Goal: Task Accomplishment & Management: Manage account settings

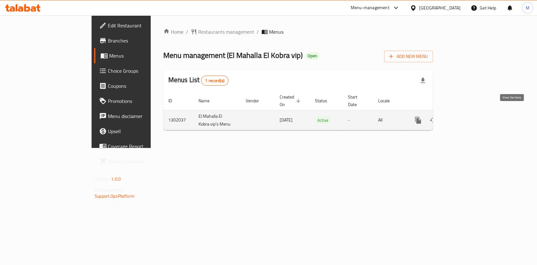
click at [466, 117] on icon "enhanced table" at bounding box center [463, 120] width 6 height 6
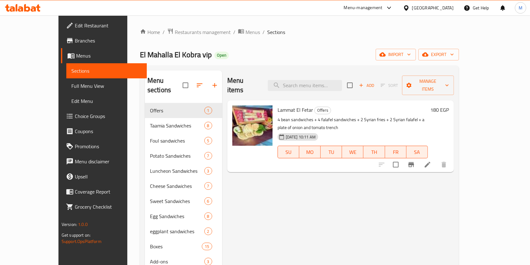
click at [35, 9] on icon at bounding box center [33, 8] width 5 height 5
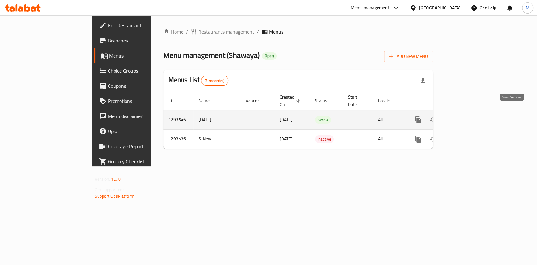
click at [471, 112] on link "enhanced table" at bounding box center [462, 119] width 15 height 15
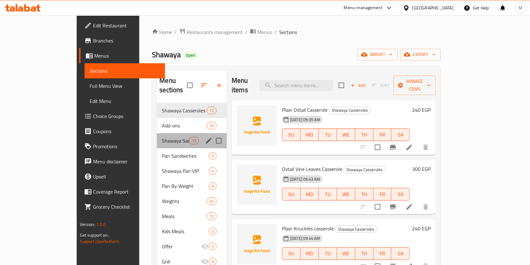
click at [157, 135] on div "Shawaya Sandwiches 13" at bounding box center [192, 140] width 70 height 15
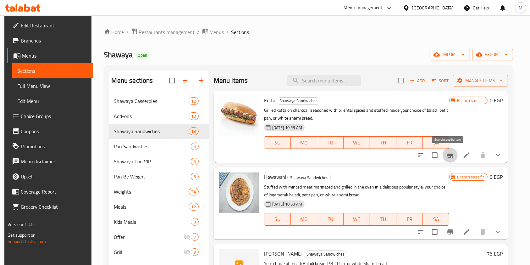
click at [449, 155] on icon "Branch-specific-item" at bounding box center [450, 154] width 6 height 5
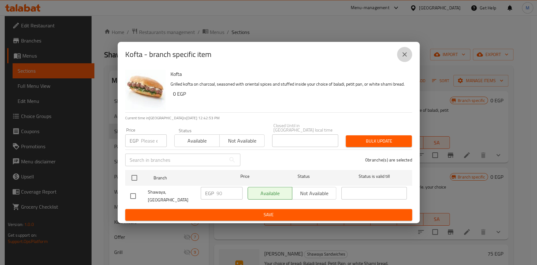
click at [399, 56] on button "close" at bounding box center [404, 54] width 15 height 15
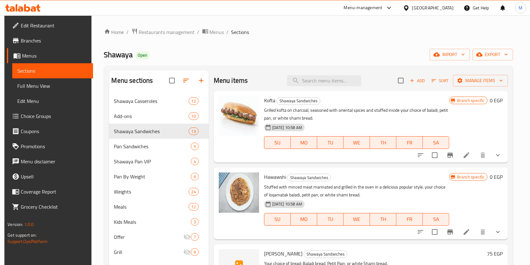
click at [495, 148] on button "show more" at bounding box center [497, 154] width 15 height 15
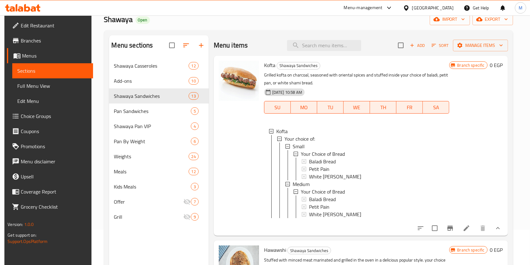
scroll to position [44, 0]
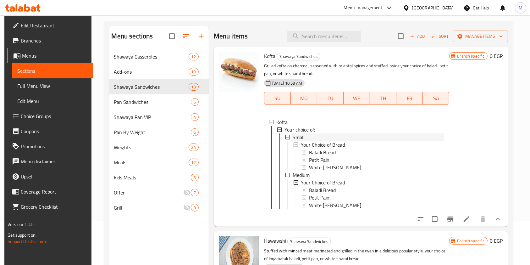
click at [309, 137] on div "Small" at bounding box center [369, 137] width 152 height 8
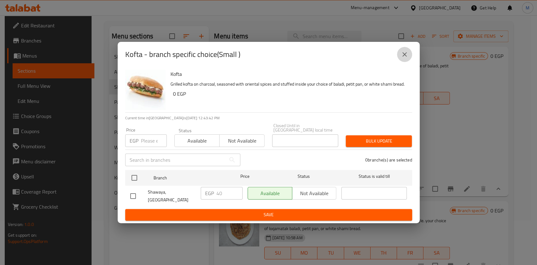
click at [408, 57] on button "close" at bounding box center [404, 54] width 15 height 15
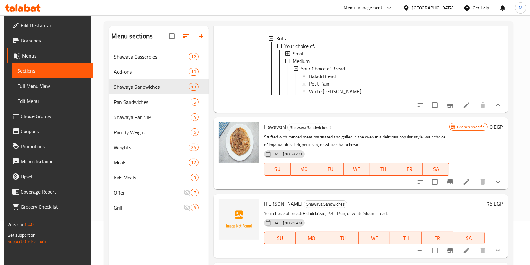
scroll to position [116, 0]
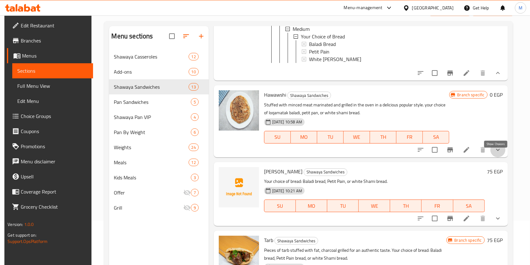
click at [498, 153] on icon "show more" at bounding box center [498, 150] width 8 height 8
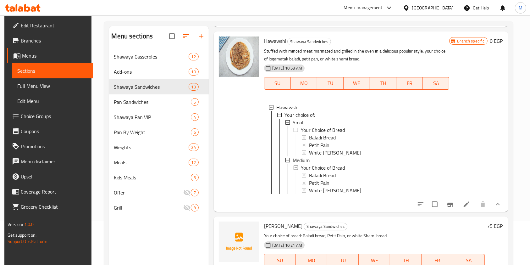
scroll to position [235, 0]
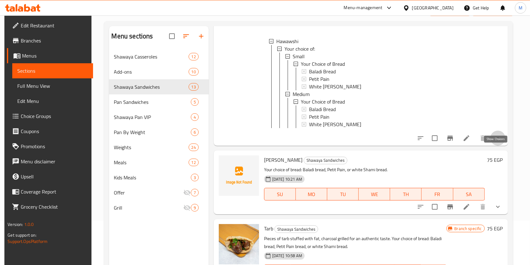
click at [498, 142] on icon "show more" at bounding box center [498, 138] width 8 height 8
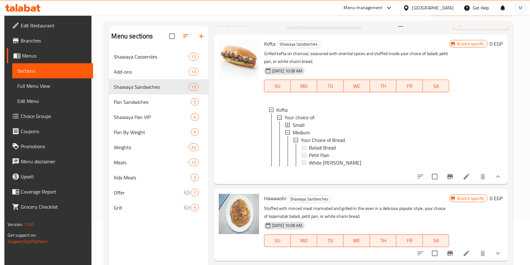
scroll to position [2, 0]
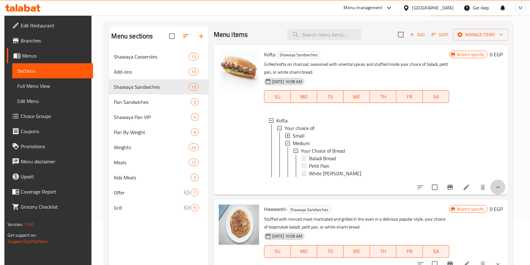
click at [500, 191] on button "show more" at bounding box center [497, 186] width 15 height 15
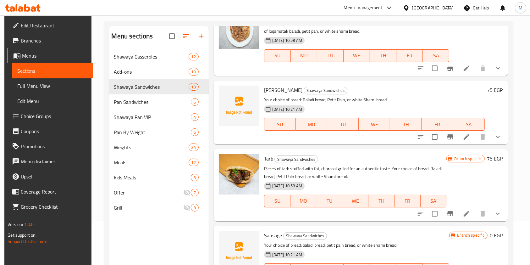
scroll to position [131, 0]
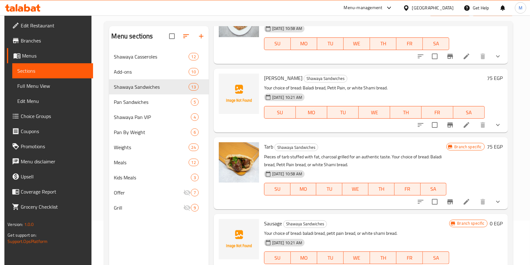
click at [502, 206] on div at bounding box center [459, 201] width 92 height 15
click at [501, 202] on button "show more" at bounding box center [497, 201] width 15 height 15
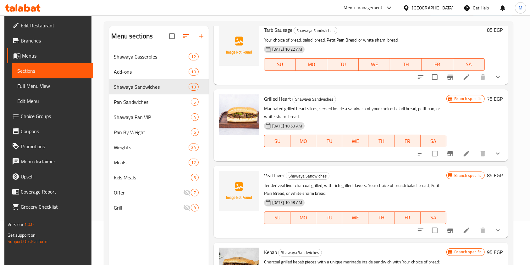
scroll to position [453, 0]
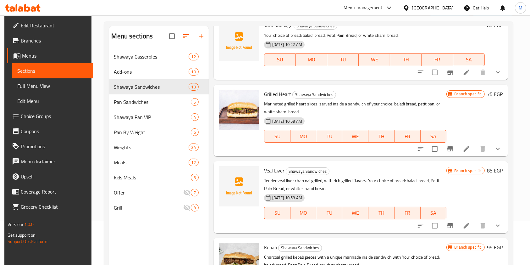
drag, startPoint x: 512, startPoint y: 175, endPoint x: 510, endPoint y: 195, distance: 19.6
click at [510, 194] on div "Menu sections Shawaya Casseroles 12 Add-ons 10 Shawaya Sandwiches 13 Pan Sandwi…" at bounding box center [308, 158] width 409 height 275
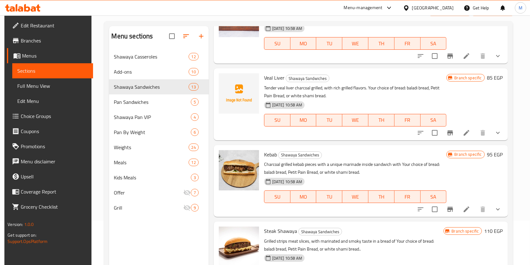
scroll to position [569, 0]
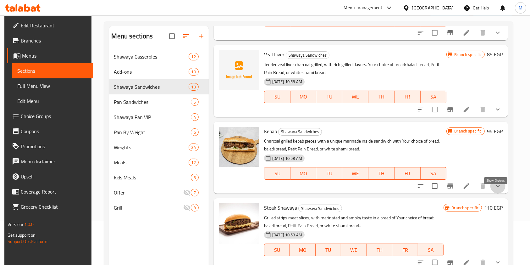
click at [499, 190] on icon "show more" at bounding box center [498, 186] width 8 height 8
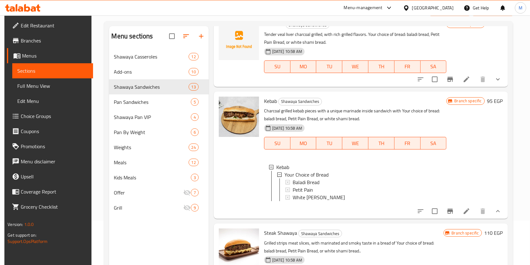
scroll to position [600, 0]
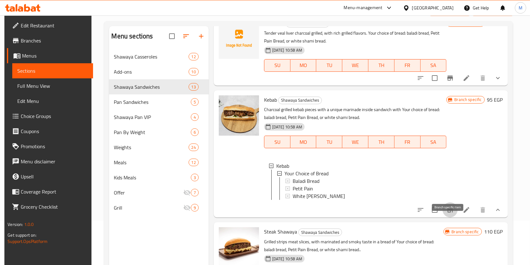
click at [449, 213] on icon "Branch-specific-item" at bounding box center [450, 210] width 8 height 8
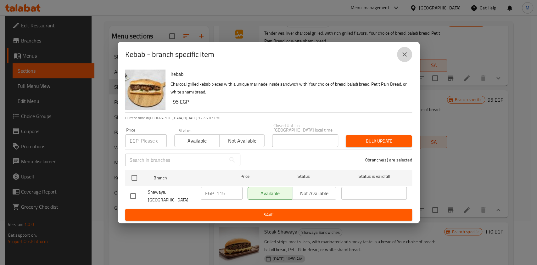
click at [401, 61] on button "close" at bounding box center [404, 54] width 15 height 15
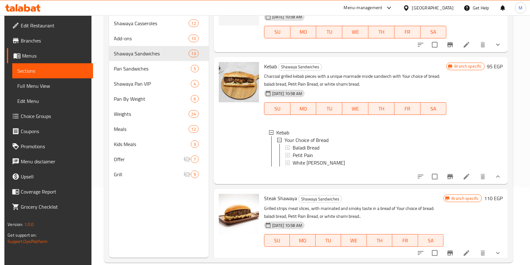
scroll to position [78, 0]
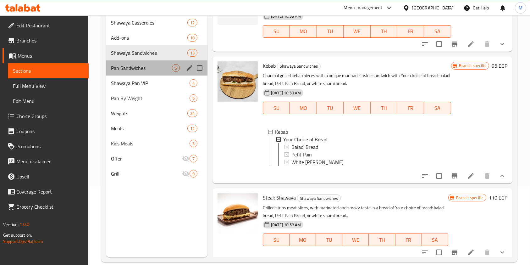
click at [140, 63] on div "Pan Sandwiches 5" at bounding box center [157, 67] width 102 height 15
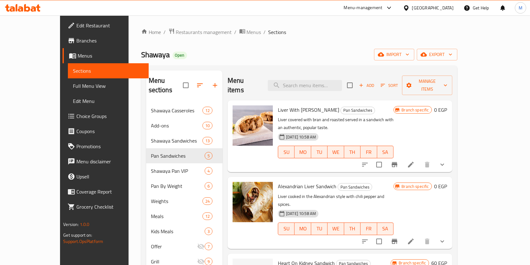
click at [446, 161] on icon "show more" at bounding box center [442, 165] width 8 height 8
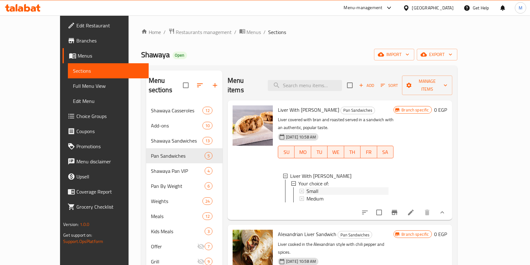
click at [336, 187] on div "Small" at bounding box center [347, 191] width 82 height 8
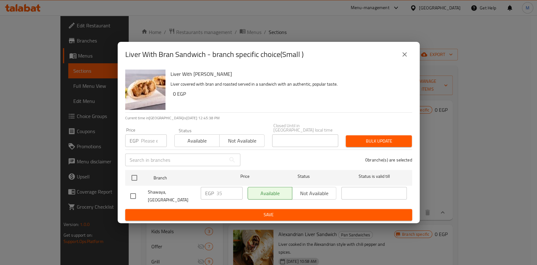
click at [405, 58] on icon "close" at bounding box center [404, 55] width 8 height 8
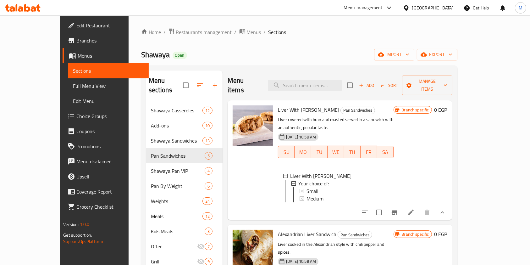
click at [34, 6] on icon at bounding box center [23, 8] width 36 height 8
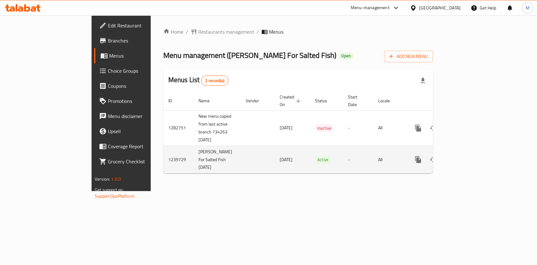
click at [466, 157] on icon "enhanced table" at bounding box center [463, 160] width 6 height 6
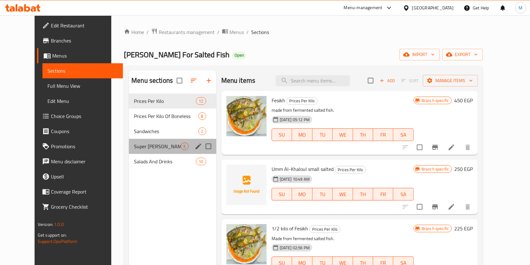
click at [138, 150] on div "Super Al Najjar Meals 5" at bounding box center [172, 146] width 87 height 15
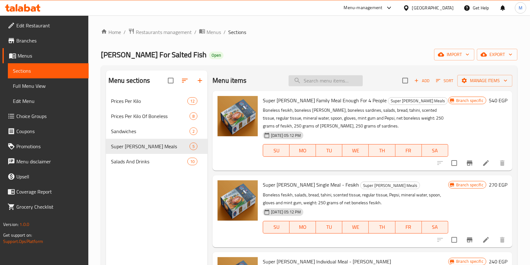
click at [325, 82] on input "search" at bounding box center [326, 80] width 74 height 11
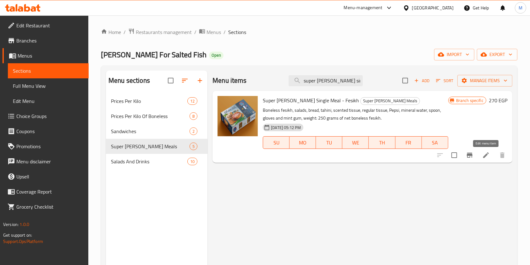
type input "super al najjar sin"
click at [488, 155] on icon at bounding box center [486, 155] width 8 height 8
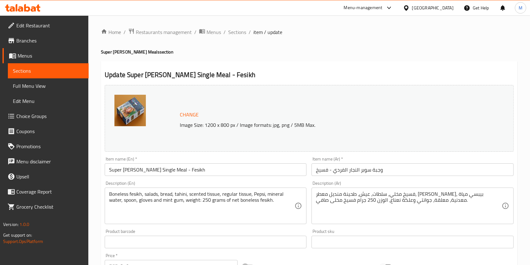
click at [145, 170] on input "Super Al Najjar Single Meal - Fesikh" at bounding box center [206, 169] width 202 height 13
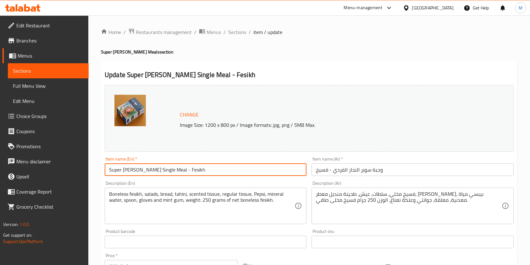
click at [145, 170] on input "Super Al Najjar Single Meal - Fesikh" at bounding box center [206, 169] width 202 height 13
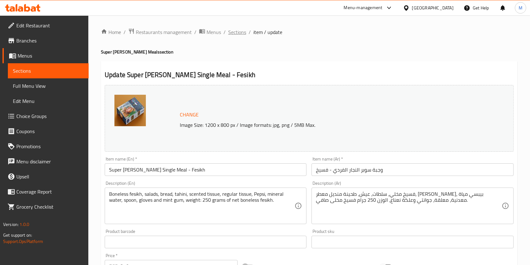
click at [229, 34] on span "Sections" at bounding box center [237, 32] width 18 height 8
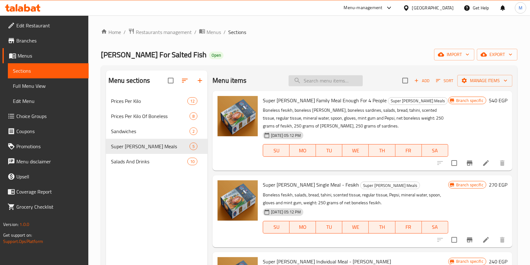
click at [333, 78] on input "search" at bounding box center [326, 80] width 74 height 11
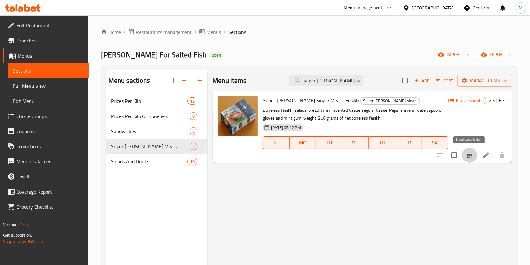
click at [472, 159] on button "Branch-specific-item" at bounding box center [469, 154] width 15 height 15
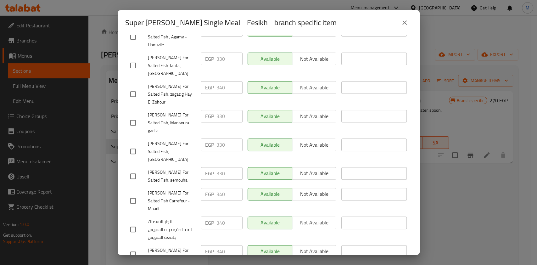
scroll to position [157, 0]
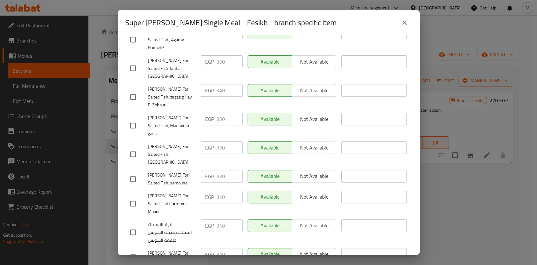
click at [436, 196] on div "Super Al Najjar Single Meal - Fesikh - branch specific item Super Al Najjar Sin…" at bounding box center [268, 132] width 537 height 265
click at [405, 24] on icon "close" at bounding box center [404, 22] width 4 height 4
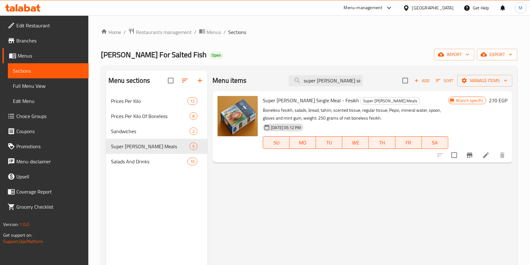
click at [315, 95] on div "Super Al Najjar Single Meal - Fesikh Super Al Najjar Meals Boneless fesikh, sal…" at bounding box center [355, 126] width 190 height 67
click at [297, 97] on span "Super Al Najjar Single Meal - Fesikh" at bounding box center [311, 100] width 96 height 9
click at [286, 102] on span "Super Al Najjar Single Meal - Fesikh" at bounding box center [311, 100] width 96 height 9
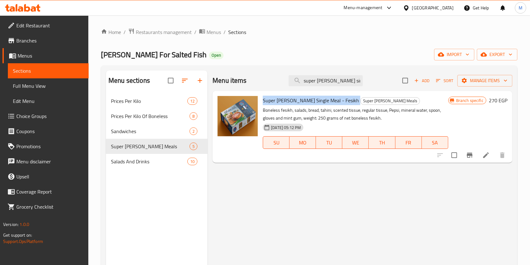
click at [286, 102] on span "Super Al Najjar Single Meal - Fesikh" at bounding box center [311, 100] width 96 height 9
copy h6 "Super Al Najjar Single Meal - Fesikh"
click at [317, 82] on input "super al najjar sin" at bounding box center [326, 80] width 74 height 11
type input "super najjar sin"
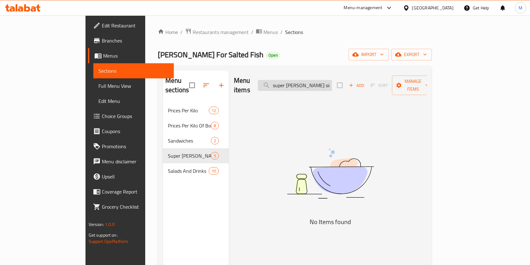
click at [332, 82] on input "super najjar sin" at bounding box center [295, 85] width 74 height 11
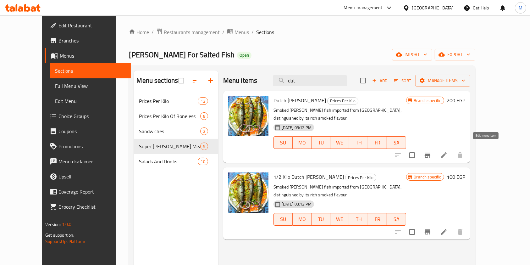
type input "dut"
click at [447, 152] on icon at bounding box center [444, 155] width 6 height 6
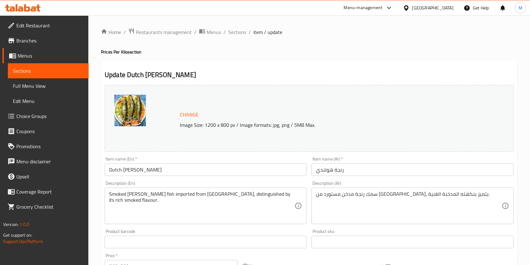
click at [239, 37] on div "Home / Restaurants management / Menus / Sections / item / update Prices Per Kil…" at bounding box center [309, 234] width 416 height 413
click at [239, 34] on span "Sections" at bounding box center [237, 32] width 18 height 8
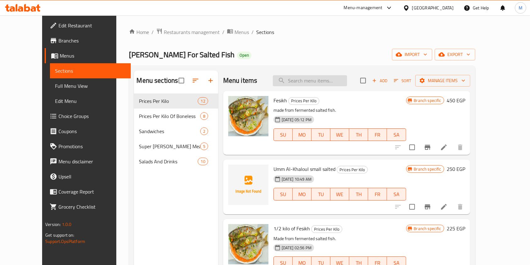
click at [322, 77] on input "search" at bounding box center [310, 80] width 74 height 11
type input "s"
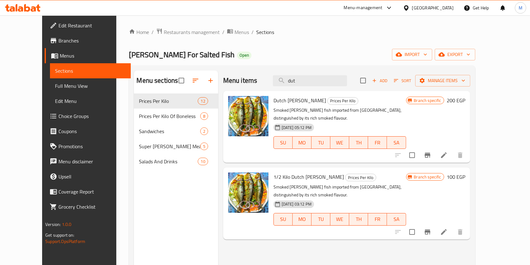
type input "dut"
click at [273, 96] on span "Dutch Herring" at bounding box center [299, 100] width 52 height 9
copy h6 "Dutch Herring"
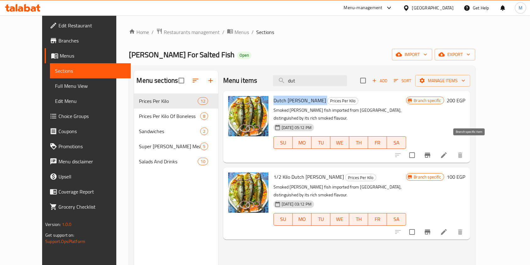
click at [435, 147] on button "Branch-specific-item" at bounding box center [427, 154] width 15 height 15
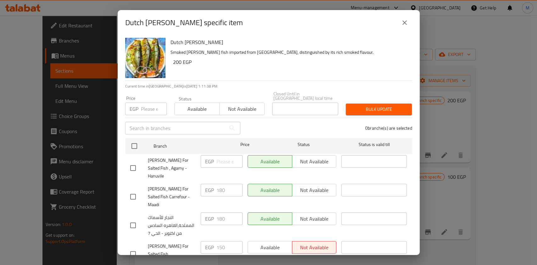
click at [409, 26] on button "close" at bounding box center [404, 22] width 15 height 15
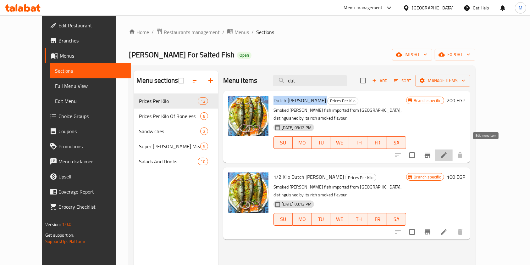
click at [448, 151] on icon at bounding box center [444, 155] width 8 height 8
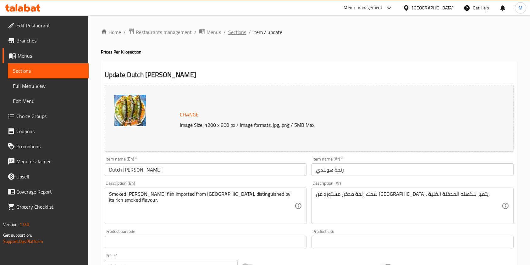
click at [242, 31] on span "Sections" at bounding box center [237, 32] width 18 height 8
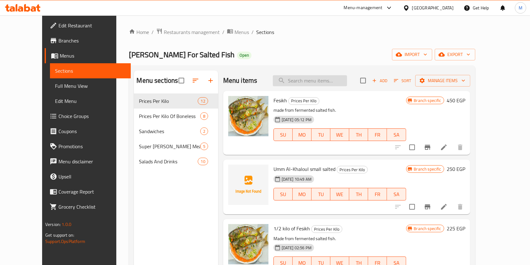
click at [332, 80] on input "search" at bounding box center [310, 80] width 74 height 11
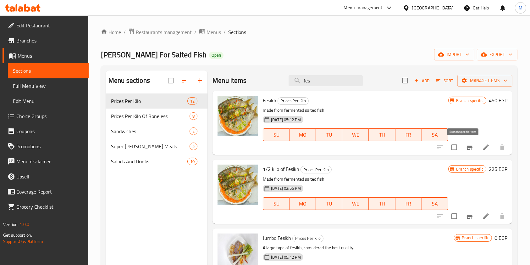
type input "fes"
click at [462, 148] on button "Branch-specific-item" at bounding box center [469, 147] width 15 height 15
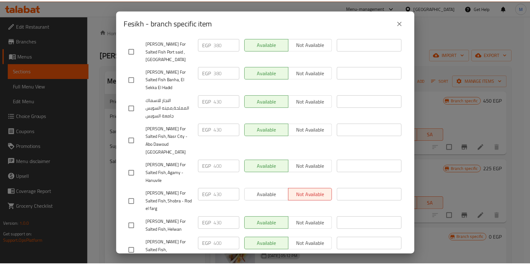
scroll to position [412, 0]
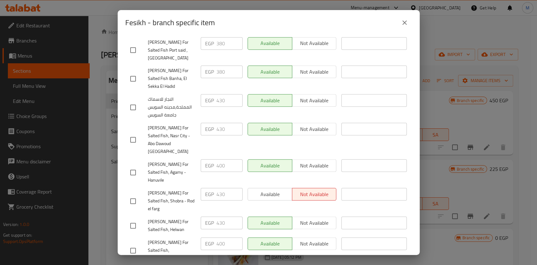
click at [473, 192] on div "Fesikh - branch specific item Fesikh made from fermented salted fish. 450 EGP C…" at bounding box center [268, 132] width 537 height 265
click at [410, 23] on button "close" at bounding box center [404, 22] width 15 height 15
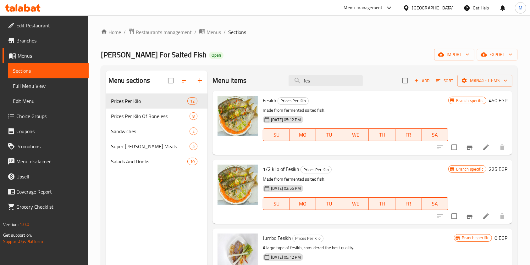
click at [477, 149] on li at bounding box center [486, 146] width 18 height 11
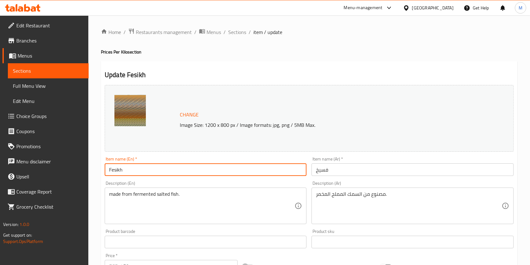
drag, startPoint x: 128, startPoint y: 170, endPoint x: 108, endPoint y: 171, distance: 20.1
click at [108, 171] on input "Fesikh" at bounding box center [206, 169] width 202 height 13
click at [39, 8] on icon at bounding box center [38, 7] width 4 height 7
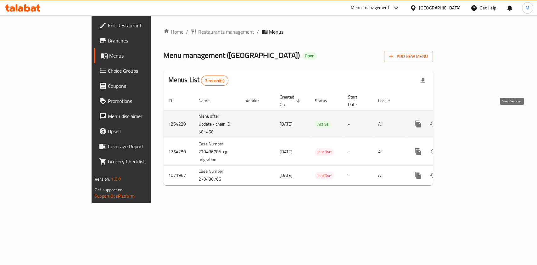
click at [467, 120] on icon "enhanced table" at bounding box center [463, 124] width 8 height 8
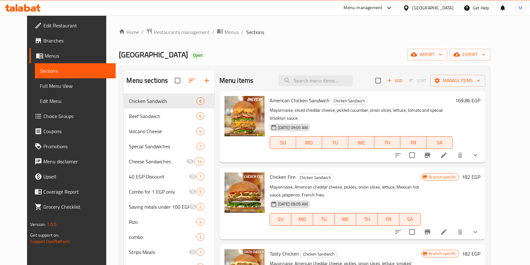
click at [287, 99] on span "American Chicken Sandwich" at bounding box center [300, 100] width 60 height 9
copy h6 "American Chicken Sandwich"
click at [448, 151] on icon at bounding box center [444, 155] width 8 height 8
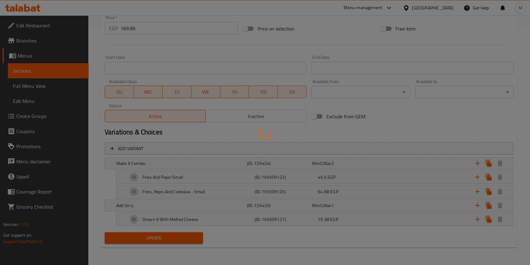
scroll to position [224, 0]
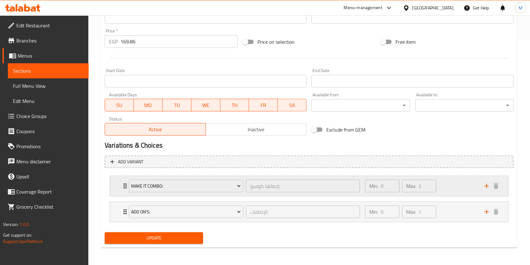
click at [455, 188] on div "Min: 0 ​ Max: 2 ​" at bounding box center [420, 186] width 119 height 20
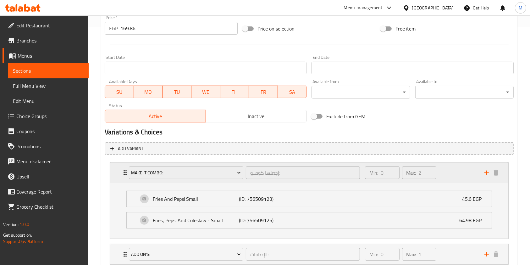
click at [449, 181] on div "Min: 0 ​ Max: 2 ​" at bounding box center [420, 173] width 119 height 20
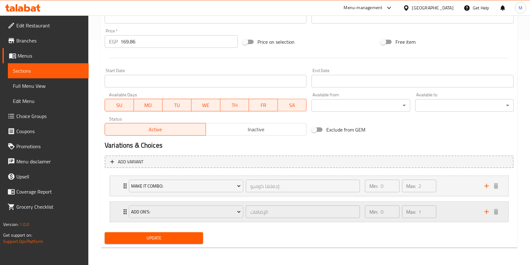
click at [457, 211] on div "Min: 0 ​ Max: 1 ​" at bounding box center [420, 211] width 119 height 20
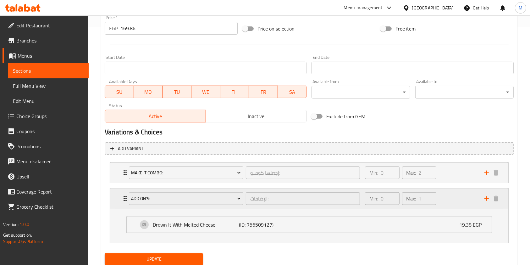
click at [451, 203] on div "Min: 0 ​ Max: 1 ​" at bounding box center [420, 198] width 119 height 20
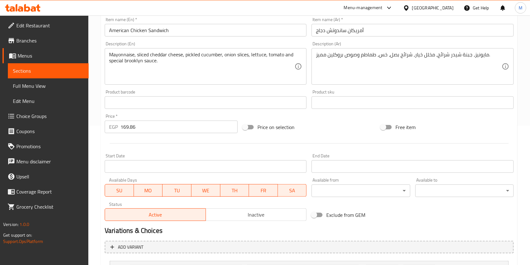
scroll to position [0, 0]
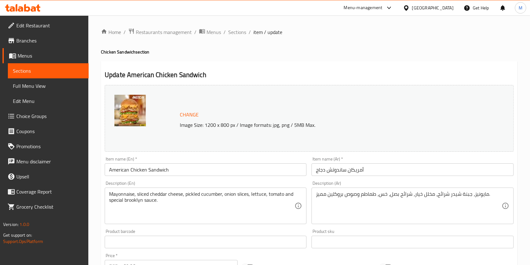
click at [236, 37] on div "Home / Restaurants management / Menus / Sections / item / update Chicken Sandwi…" at bounding box center [309, 252] width 416 height 449
drag, startPoint x: 238, startPoint y: 34, endPoint x: 296, endPoint y: 43, distance: 58.9
click at [238, 34] on span "Sections" at bounding box center [237, 32] width 18 height 8
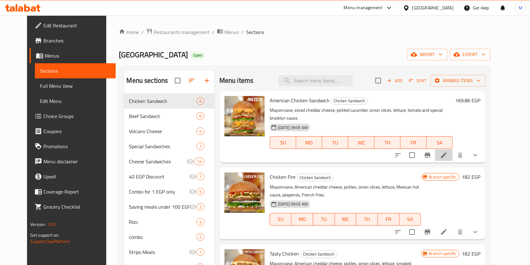
click at [453, 151] on li at bounding box center [444, 154] width 18 height 11
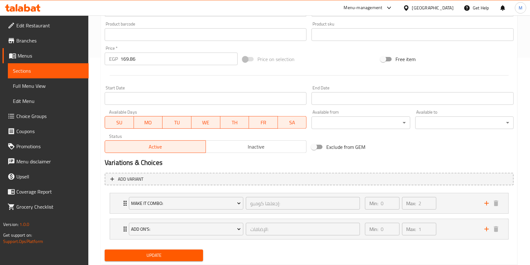
scroll to position [224, 0]
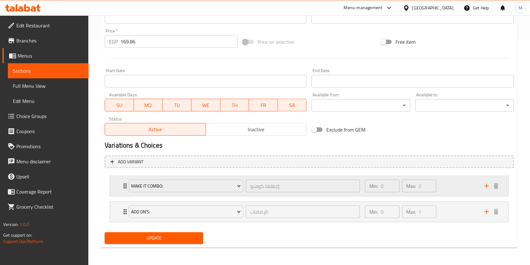
click at [450, 193] on div "Min: 0 ​ Max: 2 ​" at bounding box center [420, 186] width 119 height 20
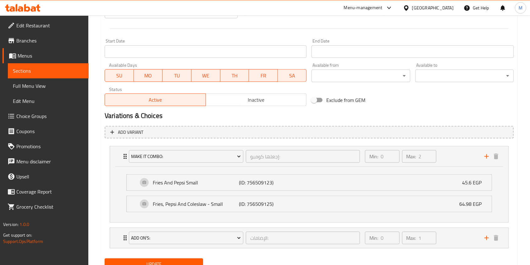
scroll to position [280, 0]
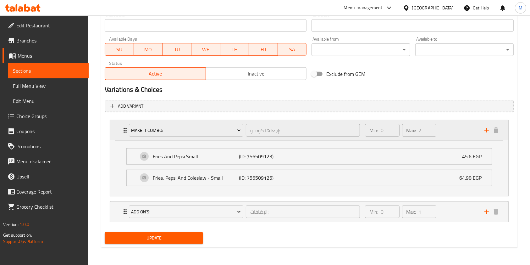
click at [452, 127] on div "Min: 0 ​ Max: 2 ​" at bounding box center [420, 130] width 119 height 20
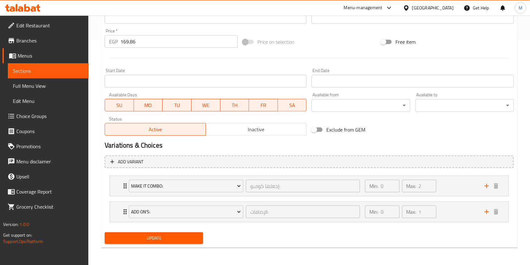
click at [449, 201] on div "Add On's: الإضافات: ​ Min: 0 ​ Max: 1 ​ Drown It With Melted Cheese (ID: 756509…" at bounding box center [309, 211] width 399 height 21
click at [450, 206] on div "Min: 0 ​ Max: 1 ​" at bounding box center [420, 211] width 119 height 20
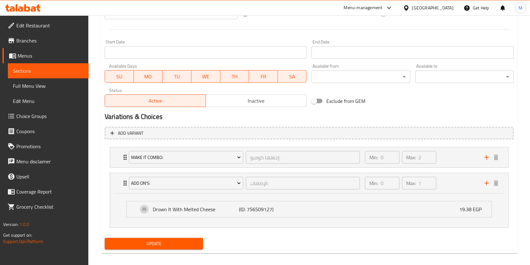
scroll to position [259, 0]
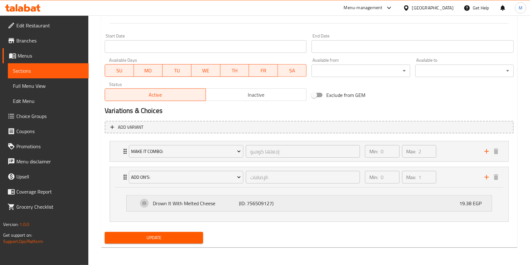
click at [370, 207] on div "Drown It With Melted Cheese (ID: 756509127) 19.38 EGP" at bounding box center [311, 203] width 346 height 16
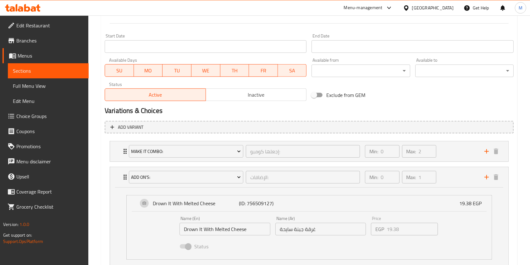
scroll to position [280, 0]
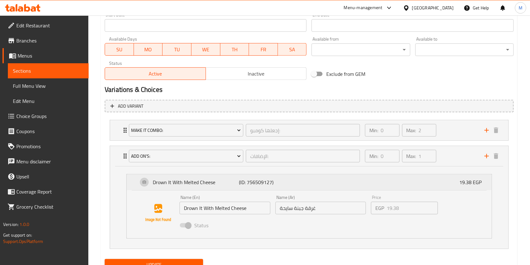
click at [383, 181] on div "Drown It With Melted Cheese (ID: 756509127) 19.38 EGP" at bounding box center [311, 182] width 346 height 16
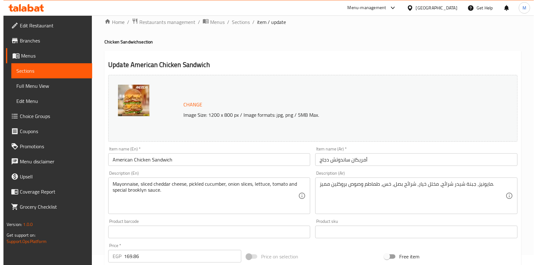
scroll to position [0, 0]
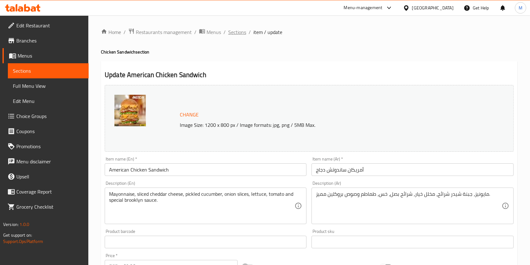
click at [235, 36] on span "Sections" at bounding box center [237, 32] width 18 height 8
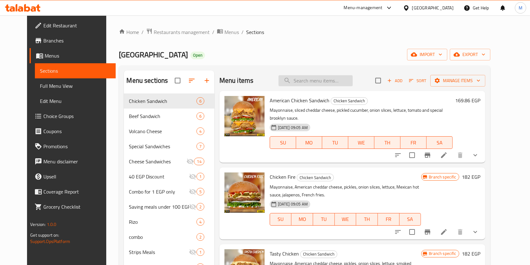
click at [315, 78] on input "search" at bounding box center [315, 80] width 74 height 11
click at [315, 81] on input "search" at bounding box center [315, 80] width 74 height 11
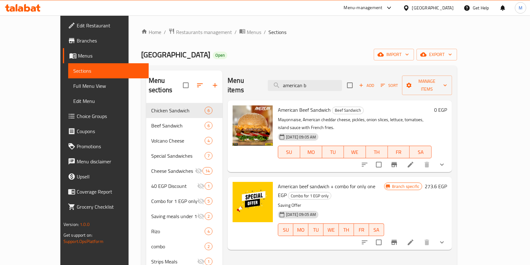
type input "american b"
click at [282, 105] on span "American Beef Sandwich" at bounding box center [304, 109] width 53 height 9
copy h6 "American Beef Sandwich"
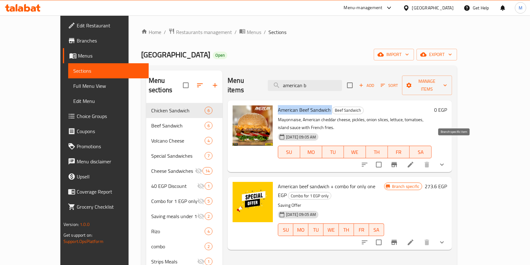
click at [402, 157] on button "Branch-specific-item" at bounding box center [394, 164] width 15 height 15
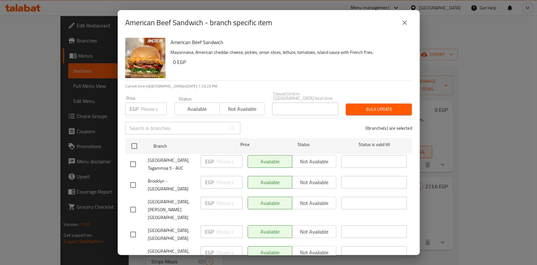
click at [399, 11] on div "American Beef Sandwich - branch specific item" at bounding box center [269, 22] width 302 height 25
click at [401, 21] on icon "close" at bounding box center [404, 23] width 8 height 8
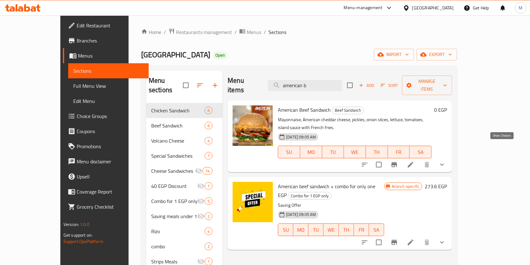
click at [446, 161] on icon "show more" at bounding box center [442, 165] width 8 height 8
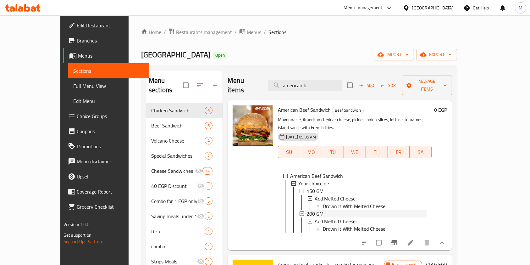
click at [343, 210] on div "200 GM" at bounding box center [366, 214] width 120 height 8
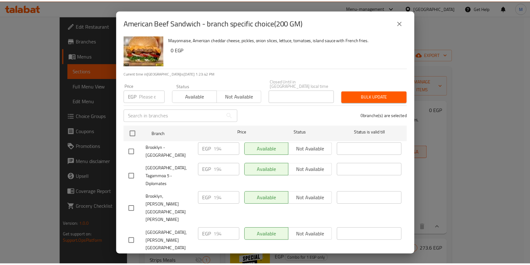
scroll to position [20, 0]
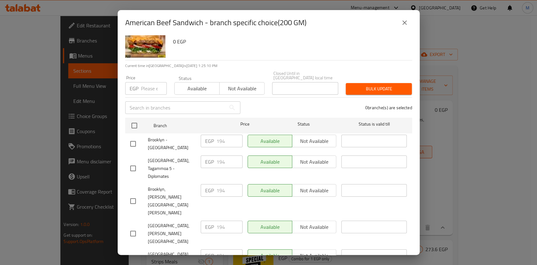
click at [401, 22] on icon "close" at bounding box center [404, 23] width 8 height 8
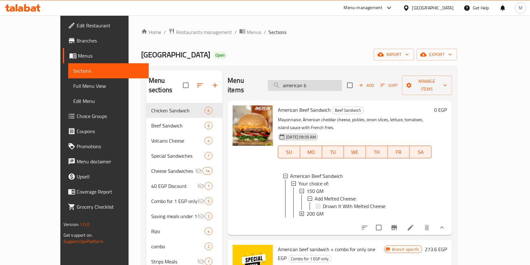
click at [319, 80] on input "american b" at bounding box center [305, 85] width 74 height 11
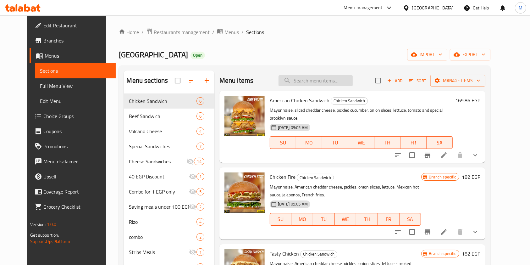
type input "n"
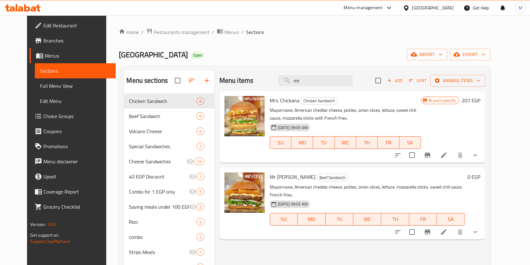
type input "mr"
click at [270, 101] on span "Mrs. Chickana" at bounding box center [285, 100] width 30 height 9
copy h6 "Mrs. Chickana"
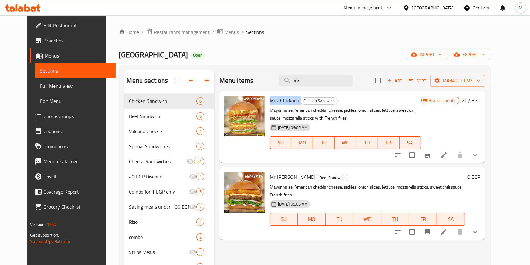
click at [24, 7] on icon at bounding box center [23, 8] width 36 height 8
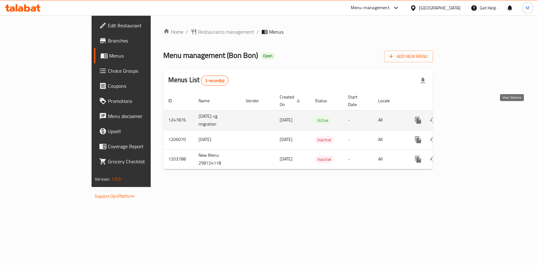
click at [467, 116] on icon "enhanced table" at bounding box center [463, 120] width 8 height 8
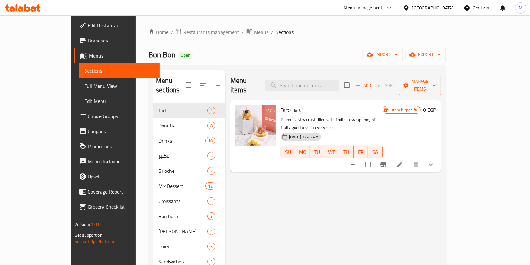
click at [339, 88] on div "Menu items Add Sort Manage items" at bounding box center [335, 85] width 211 height 30
click at [332, 83] on input "search" at bounding box center [302, 85] width 74 height 11
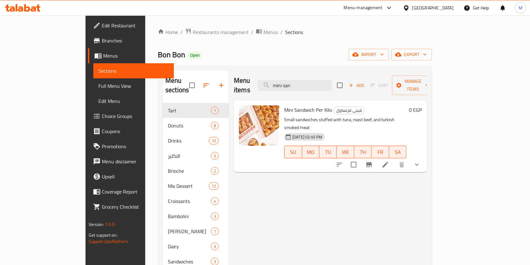
type input "mini san"
click at [424, 157] on button "show more" at bounding box center [416, 164] width 15 height 15
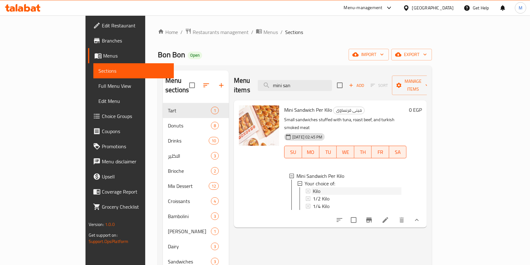
click at [356, 187] on div "Kilo" at bounding box center [357, 191] width 89 height 8
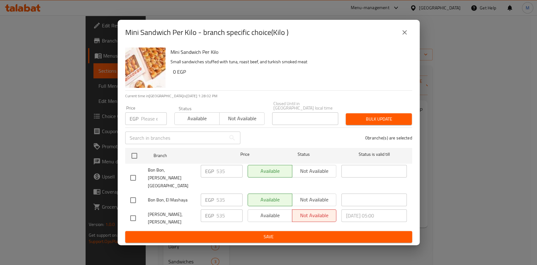
click at [407, 36] on icon "close" at bounding box center [404, 33] width 8 height 8
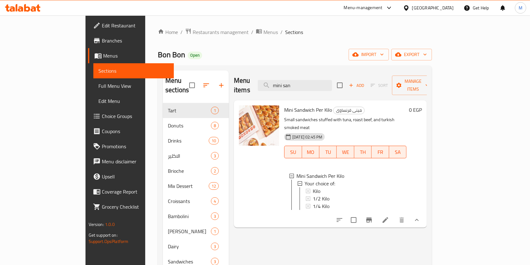
click at [284, 105] on span "Mini Sandwich Per Kilo" at bounding box center [308, 109] width 48 height 9
copy h6 "Mini Sandwich Per Kilo"
click at [394, 214] on li at bounding box center [386, 219] width 18 height 11
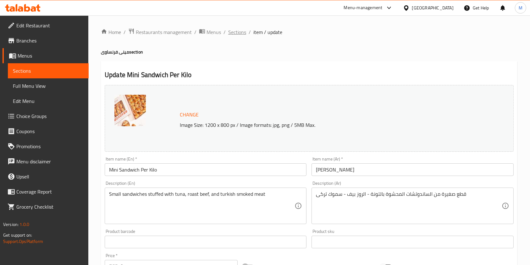
click at [240, 34] on span "Sections" at bounding box center [237, 32] width 18 height 8
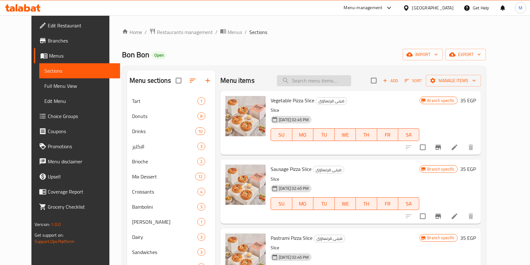
click at [328, 86] on div "Menu items Add Sort Manage items" at bounding box center [350, 80] width 260 height 20
click at [328, 83] on input "search" at bounding box center [314, 80] width 74 height 11
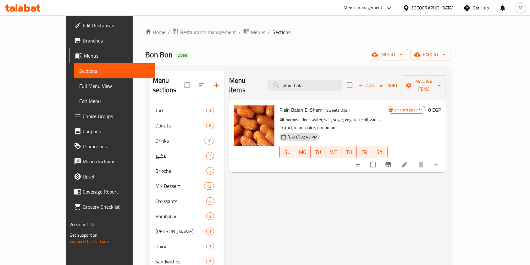
click at [284, 105] on span "Plain Balah El Sham" at bounding box center [300, 109] width 43 height 9
copy h6 "Plain Balah El Sham"
click at [396, 157] on button "Branch-specific-item" at bounding box center [388, 164] width 15 height 15
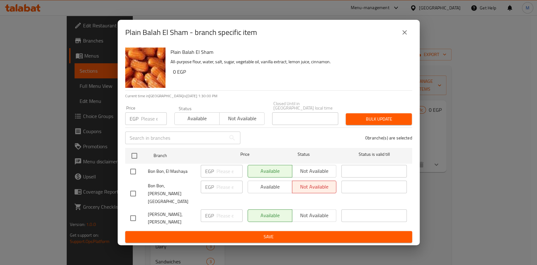
click at [405, 40] on button "close" at bounding box center [404, 32] width 15 height 15
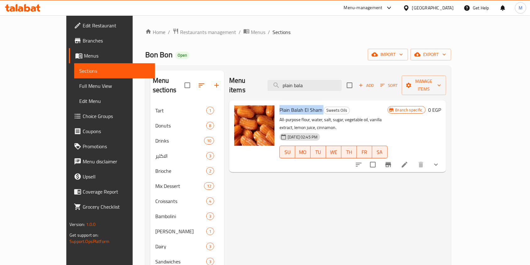
click at [444, 157] on button "show more" at bounding box center [435, 164] width 15 height 15
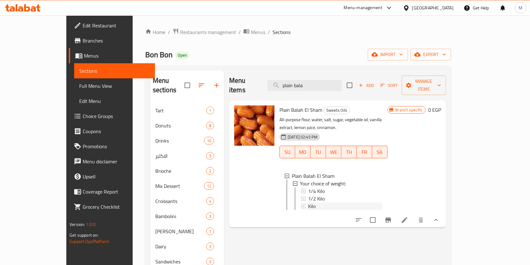
click at [319, 202] on div "Kilo" at bounding box center [345, 206] width 74 height 8
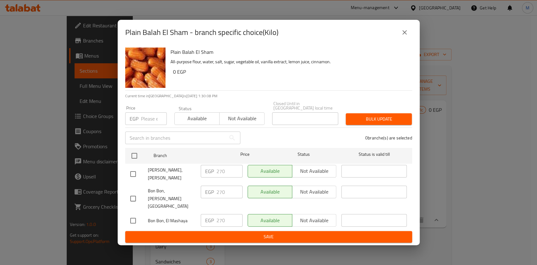
click at [408, 40] on button "close" at bounding box center [404, 32] width 15 height 15
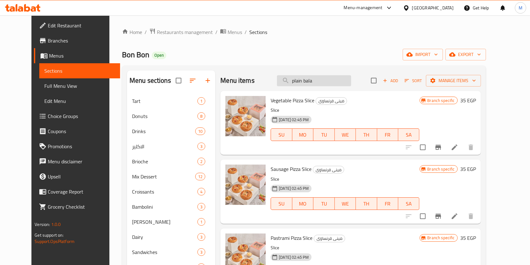
click at [334, 81] on input "plain bala" at bounding box center [314, 80] width 74 height 11
type input "plain bala"
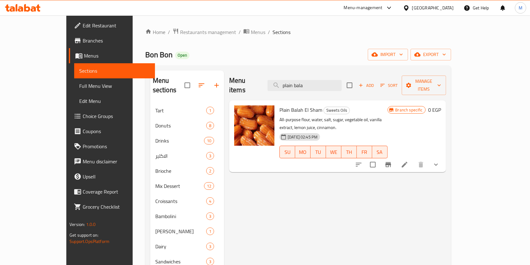
click at [413, 159] on li at bounding box center [405, 164] width 18 height 11
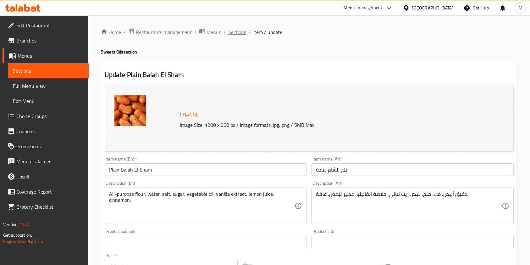
click at [234, 29] on span "Sections" at bounding box center [237, 32] width 18 height 8
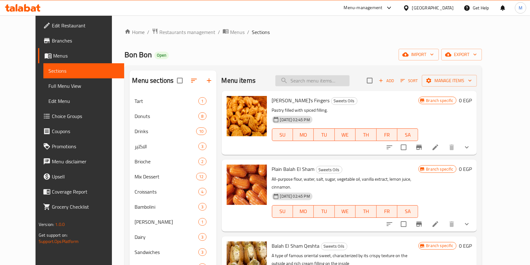
click at [315, 79] on input "search" at bounding box center [312, 80] width 74 height 11
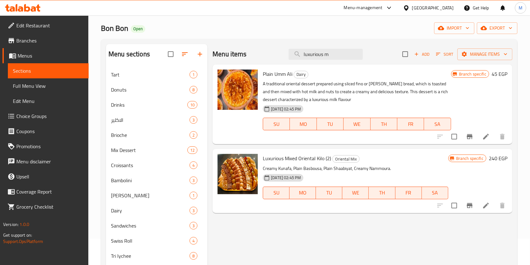
scroll to position [36, 0]
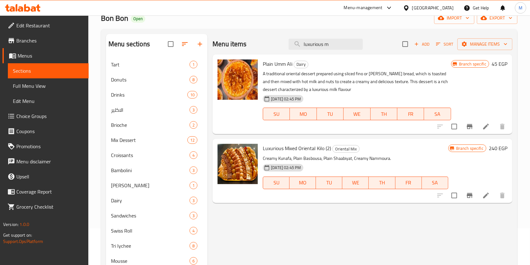
type input "luxurious m"
click at [481, 194] on li at bounding box center [486, 195] width 18 height 11
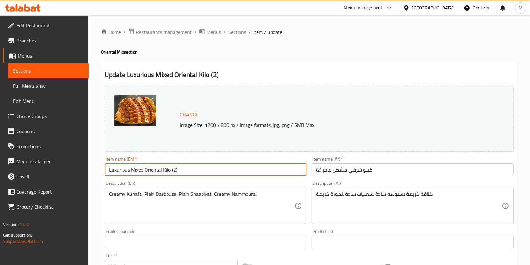
drag, startPoint x: 169, startPoint y: 172, endPoint x: 99, endPoint y: 172, distance: 69.8
click at [99, 172] on div "Home / Restaurants management / Menus / Sections / item / update Oriental Mix s…" at bounding box center [309, 234] width 442 height 438
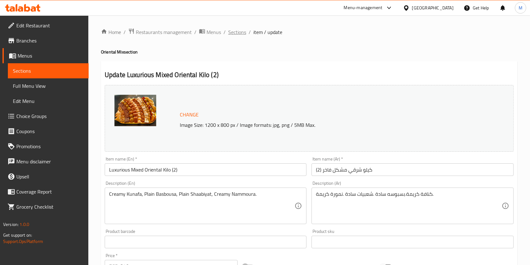
click at [237, 34] on span "Sections" at bounding box center [237, 32] width 18 height 8
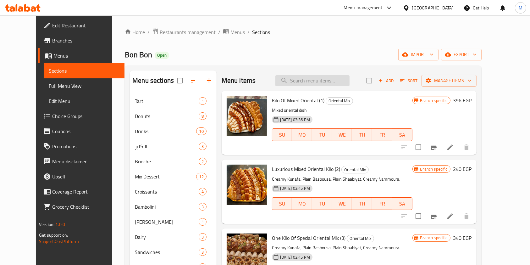
click at [306, 83] on input "search" at bounding box center [312, 80] width 74 height 11
paste input "Luxurious Mixed Oriental Kilo"
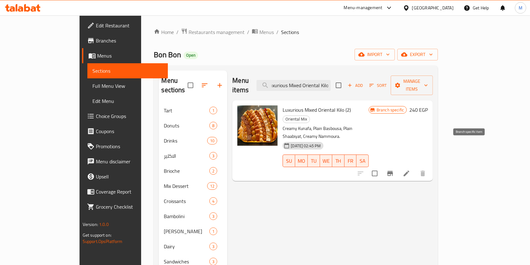
type input "Luxurious Mixed Oriental Kilo"
click at [393, 171] on icon "Branch-specific-item" at bounding box center [390, 173] width 6 height 5
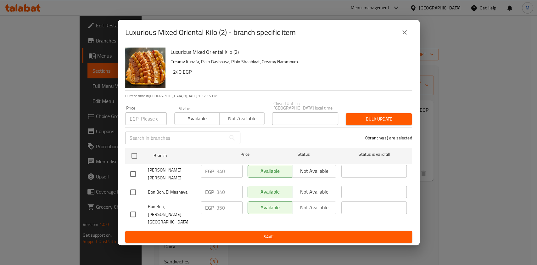
click at [461, 222] on div "Luxurious Mixed Oriental Kilo (2) - branch specific item Luxurious Mixed Orient…" at bounding box center [268, 132] width 537 height 265
click at [409, 40] on button "close" at bounding box center [404, 32] width 15 height 15
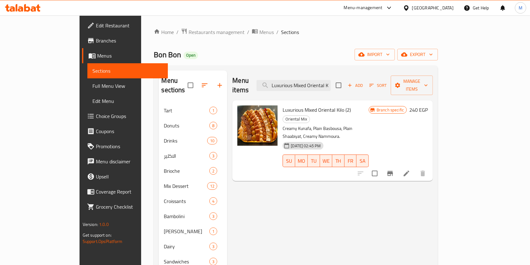
click at [415, 168] on li at bounding box center [407, 173] width 18 height 11
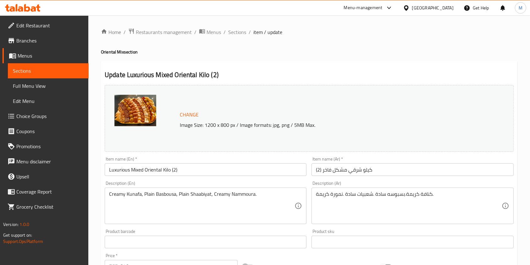
click at [36, 6] on icon at bounding box center [23, 8] width 36 height 8
